Goal: Communication & Community: Answer question/provide support

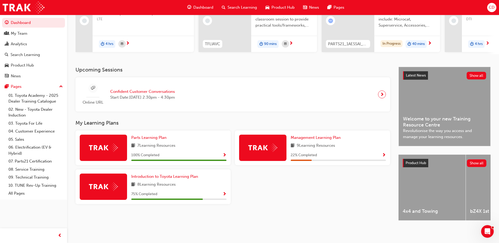
scroll to position [71, 0]
click at [484, 232] on icon "Open Intercom Messenger" at bounding box center [486, 230] width 9 height 9
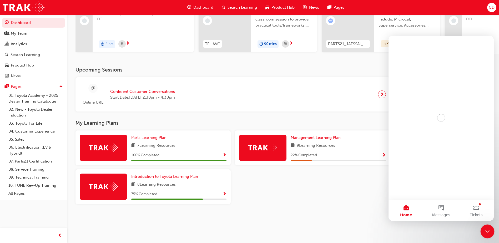
scroll to position [0, 0]
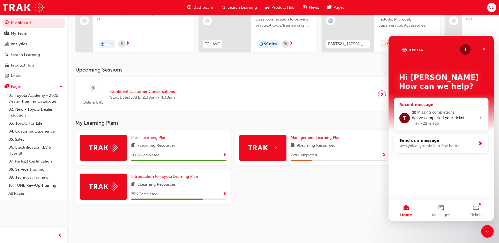
click at [422, 112] on span "Missing completions" at bounding box center [435, 113] width 37 height 6
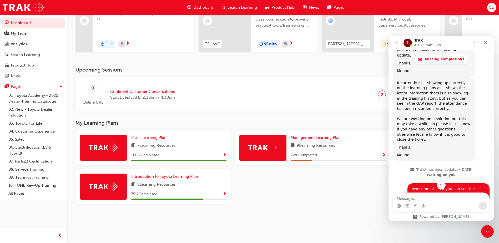
scroll to position [703, 0]
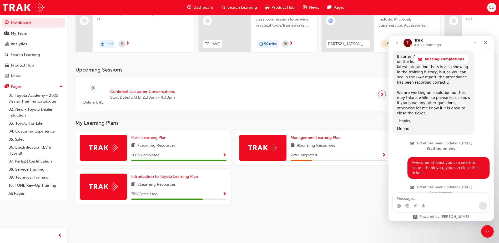
click at [320, 192] on div at bounding box center [312, 188] width 159 height 39
click at [489, 231] on icon "Close Intercom Messenger" at bounding box center [486, 230] width 6 height 6
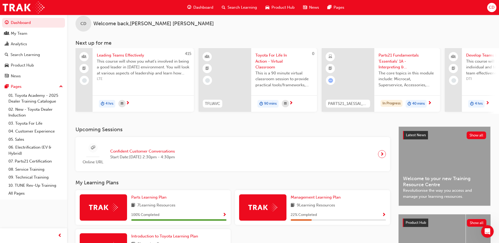
scroll to position [0, 0]
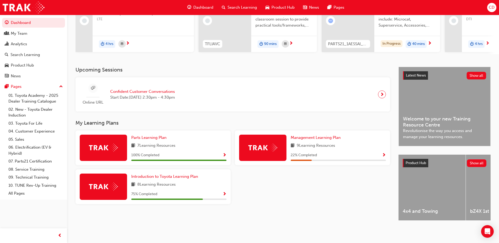
scroll to position [71, 0]
click at [167, 181] on span "8 Learning Resources" at bounding box center [156, 184] width 38 height 7
click at [168, 173] on link "Introduction to Toyota Learning Plan" at bounding box center [165, 176] width 69 height 6
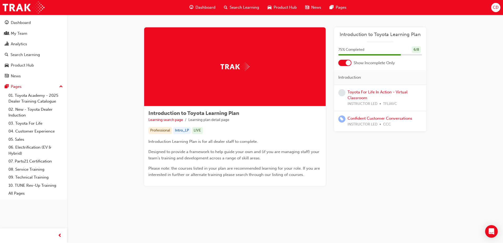
click at [204, 7] on span "Dashboard" at bounding box center [205, 7] width 20 height 6
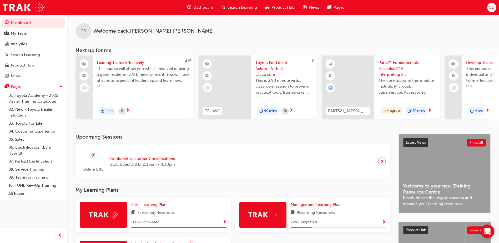
click at [485, 229] on icon "Open Intercom Messenger" at bounding box center [487, 231] width 7 height 7
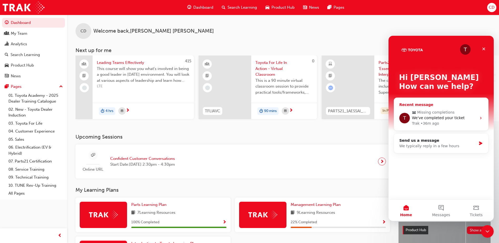
click at [432, 118] on span "We've completed your ticket" at bounding box center [438, 118] width 53 height 4
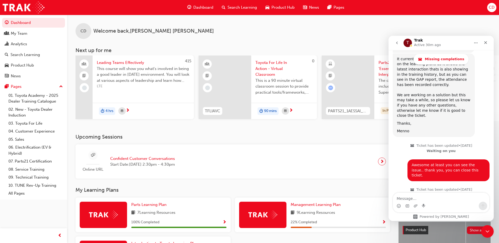
scroll to position [703, 0]
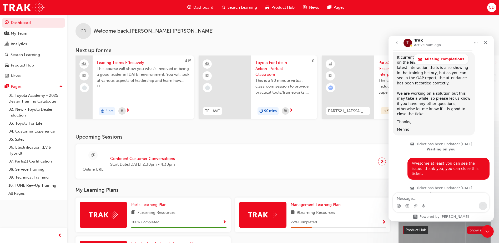
click at [408, 196] on textarea "Message…" at bounding box center [441, 197] width 96 height 9
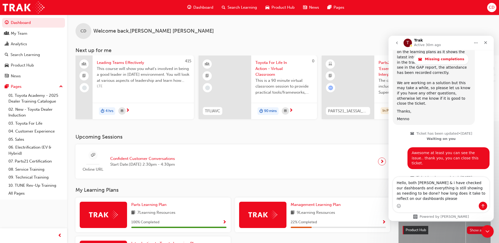
scroll to position [719, 0]
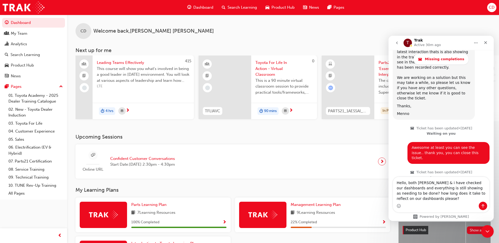
type textarea "Hello, both Andrew & i have checked our dashboards and everything is still show…"
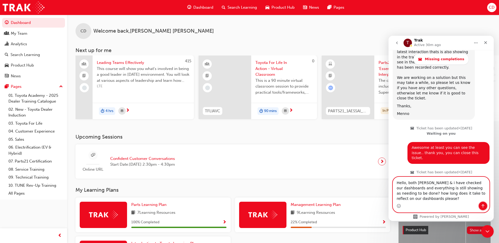
click at [481, 204] on icon "Send a message…" at bounding box center [482, 206] width 4 height 4
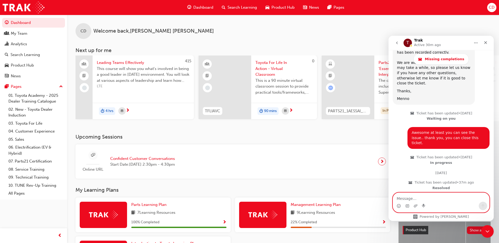
scroll to position [734, 0]
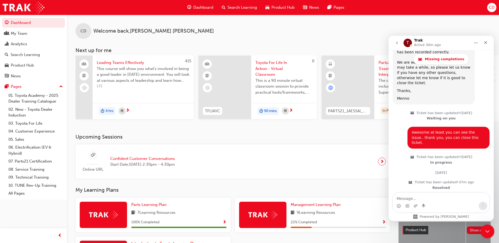
click at [486, 230] on icon "Close Intercom Messenger" at bounding box center [486, 230] width 6 height 6
